Goal: Task Accomplishment & Management: Manage account settings

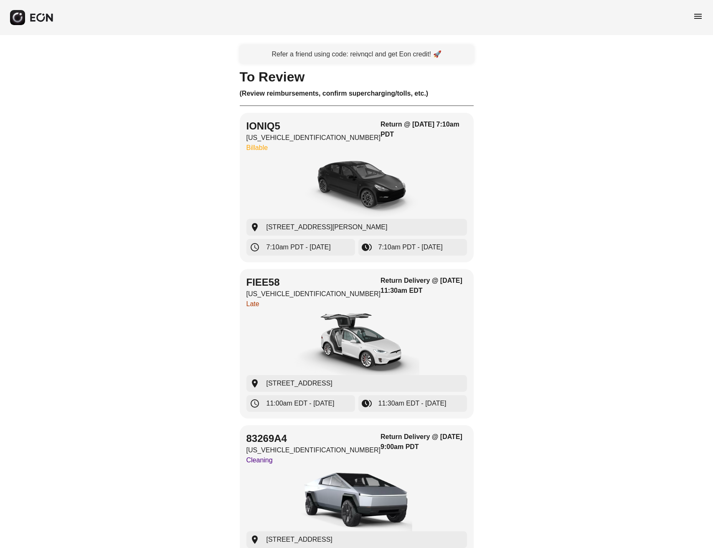
click at [699, 16] on span "menu" at bounding box center [698, 16] width 10 height 10
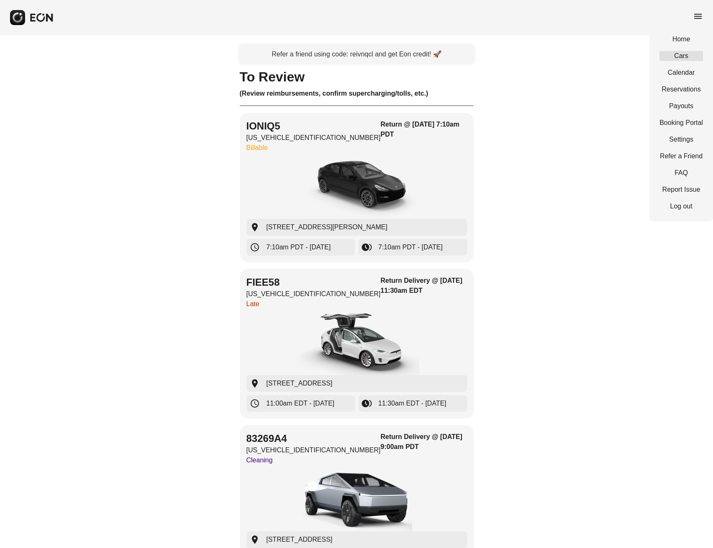
click at [691, 56] on link "Cars" at bounding box center [681, 56] width 43 height 10
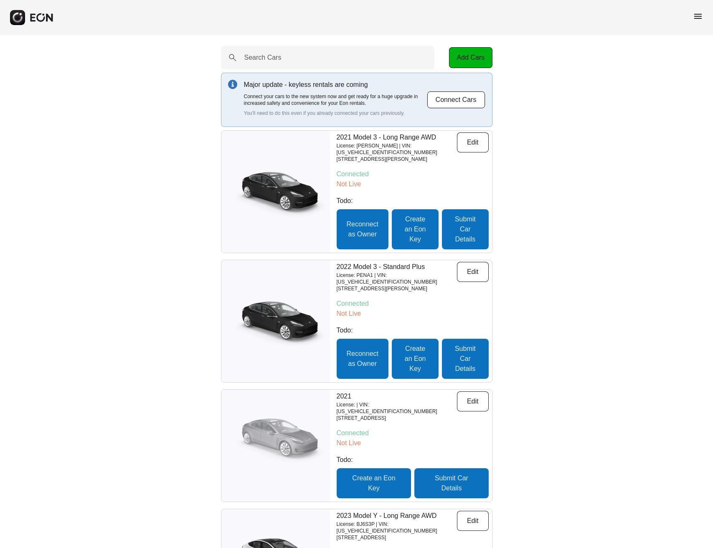
scroll to position [216, 0]
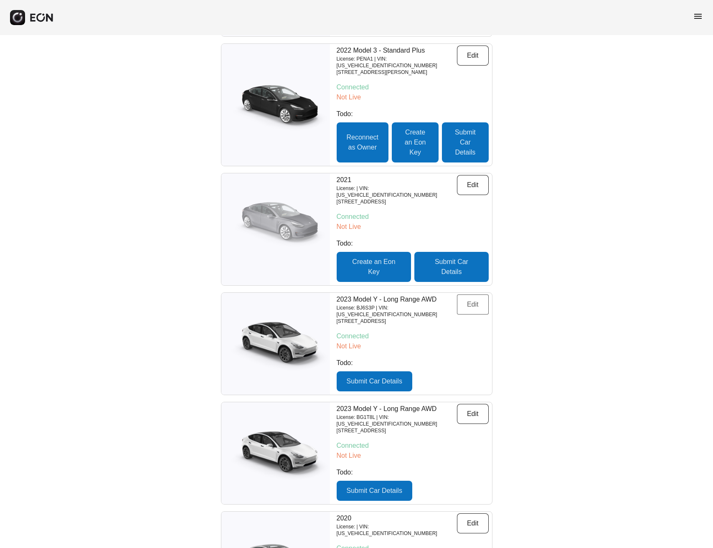
click at [482, 295] on button "Edit" at bounding box center [473, 305] width 32 height 20
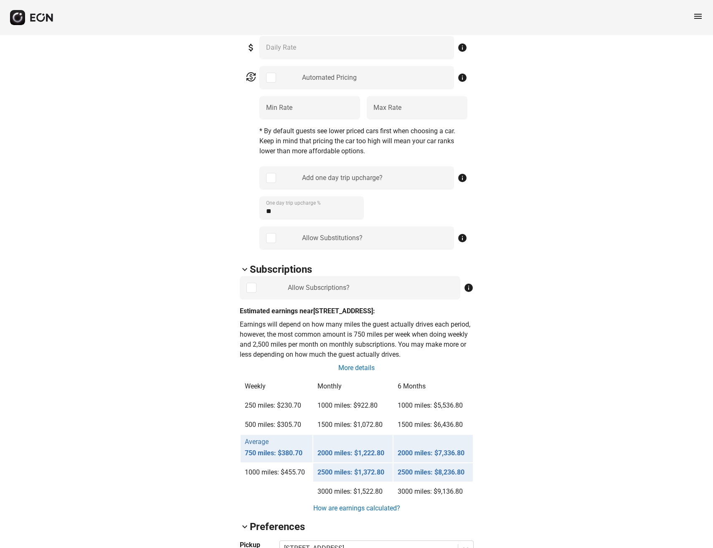
scroll to position [406, 0]
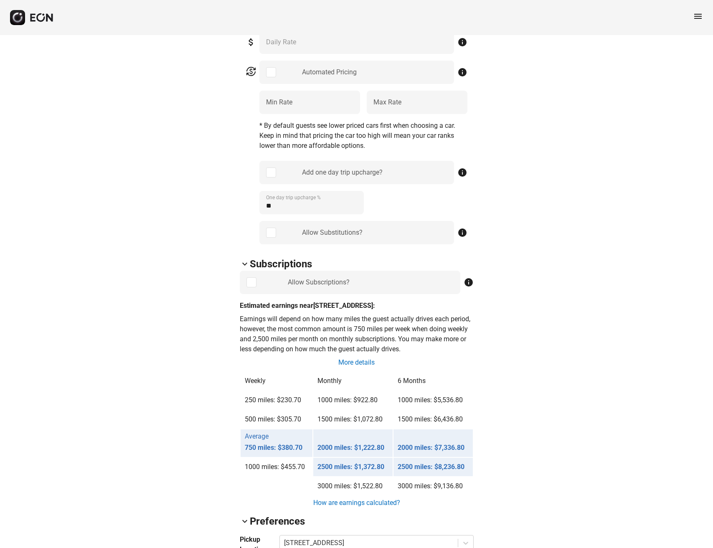
click at [577, 159] on div "arrow_back_ios BJ6S3P 7SAYGDEE5PA041343 500% 0 lock Lock lock_open Unlock event…" at bounding box center [356, 410] width 713 height 1563
click at [624, 108] on div "arrow_back_ios BJ6S3P 7SAYGDEE5PA041343 500% 0 lock Lock lock_open Unlock event…" at bounding box center [356, 410] width 713 height 1563
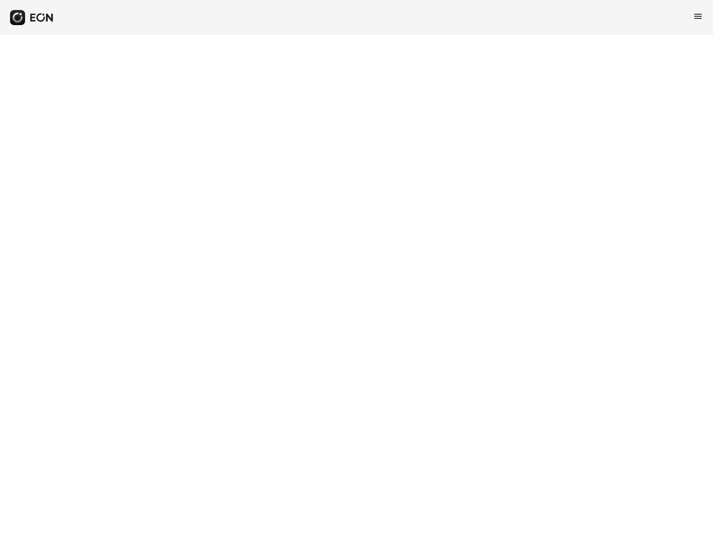
select select "**"
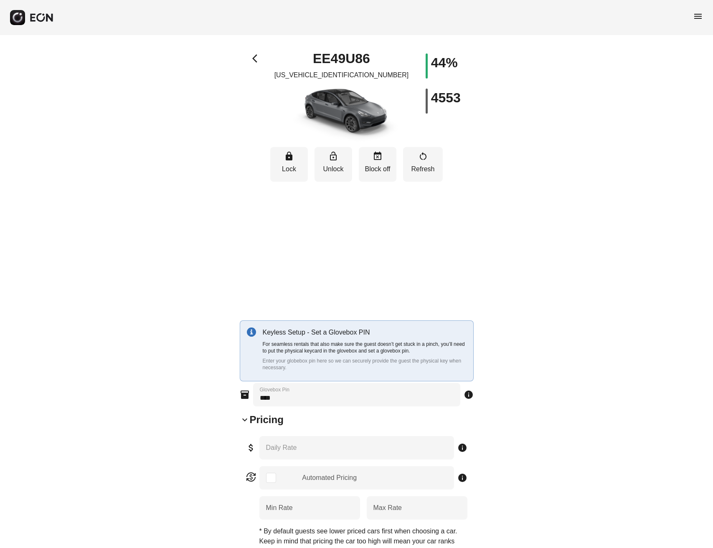
type \% "**"
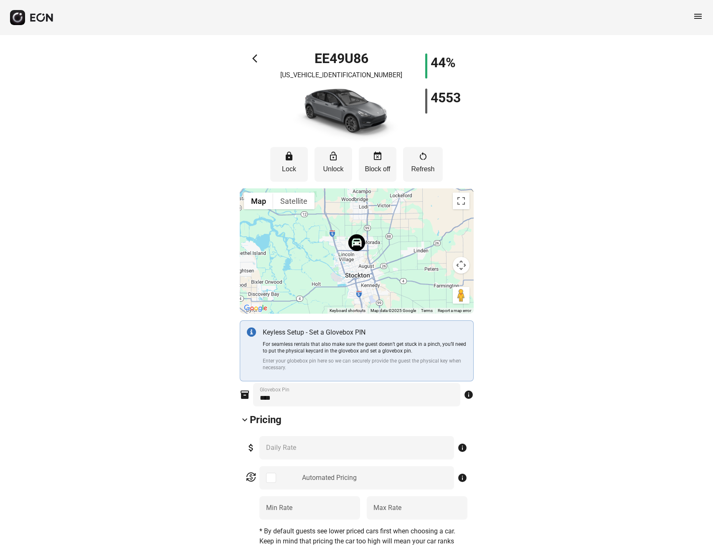
click at [242, 54] on div "arrow_back_ios EE49U86 [US_VEHICLE_IDENTIFICATION_NUMBER] 44% 4553" at bounding box center [357, 97] width 234 height 89
click at [252, 58] on span "arrow_back_ios" at bounding box center [257, 58] width 10 height 10
click at [342, 99] on img at bounding box center [341, 113] width 117 height 58
click at [332, 70] on div "EE49U86 [US_VEHICLE_IDENTIFICATION_NUMBER]" at bounding box center [341, 97] width 117 height 89
